Goal: Task Accomplishment & Management: Use online tool/utility

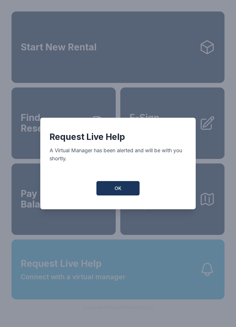
click at [114, 192] on button "OK" at bounding box center [118, 188] width 43 height 14
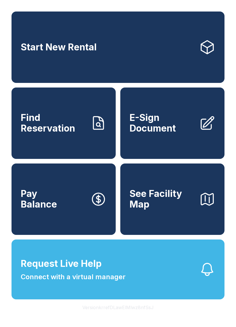
click at [133, 293] on button "Request Live Help Connect with a virtual manager" at bounding box center [118, 270] width 213 height 60
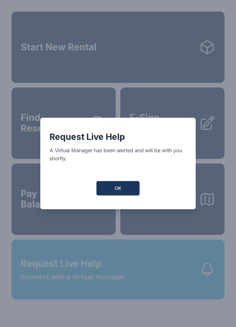
click at [124, 193] on button "OK" at bounding box center [118, 188] width 43 height 14
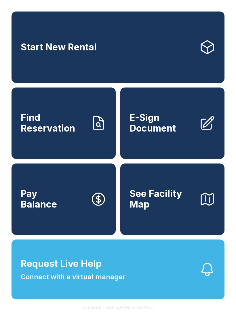
click at [183, 128] on span "E-Sign Document" at bounding box center [162, 123] width 65 height 21
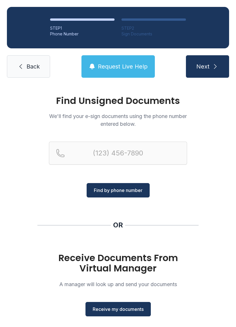
click at [115, 309] on span "Receive my documents" at bounding box center [118, 309] width 51 height 7
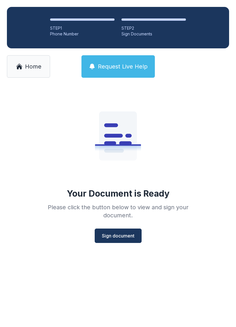
click at [121, 238] on span "Sign document" at bounding box center [118, 236] width 33 height 7
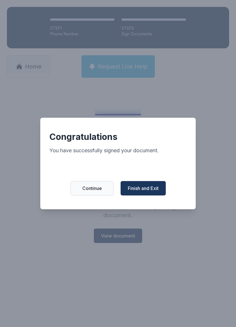
click at [143, 185] on button "Finish and Exit" at bounding box center [143, 188] width 45 height 14
